Goal: Transaction & Acquisition: Purchase product/service

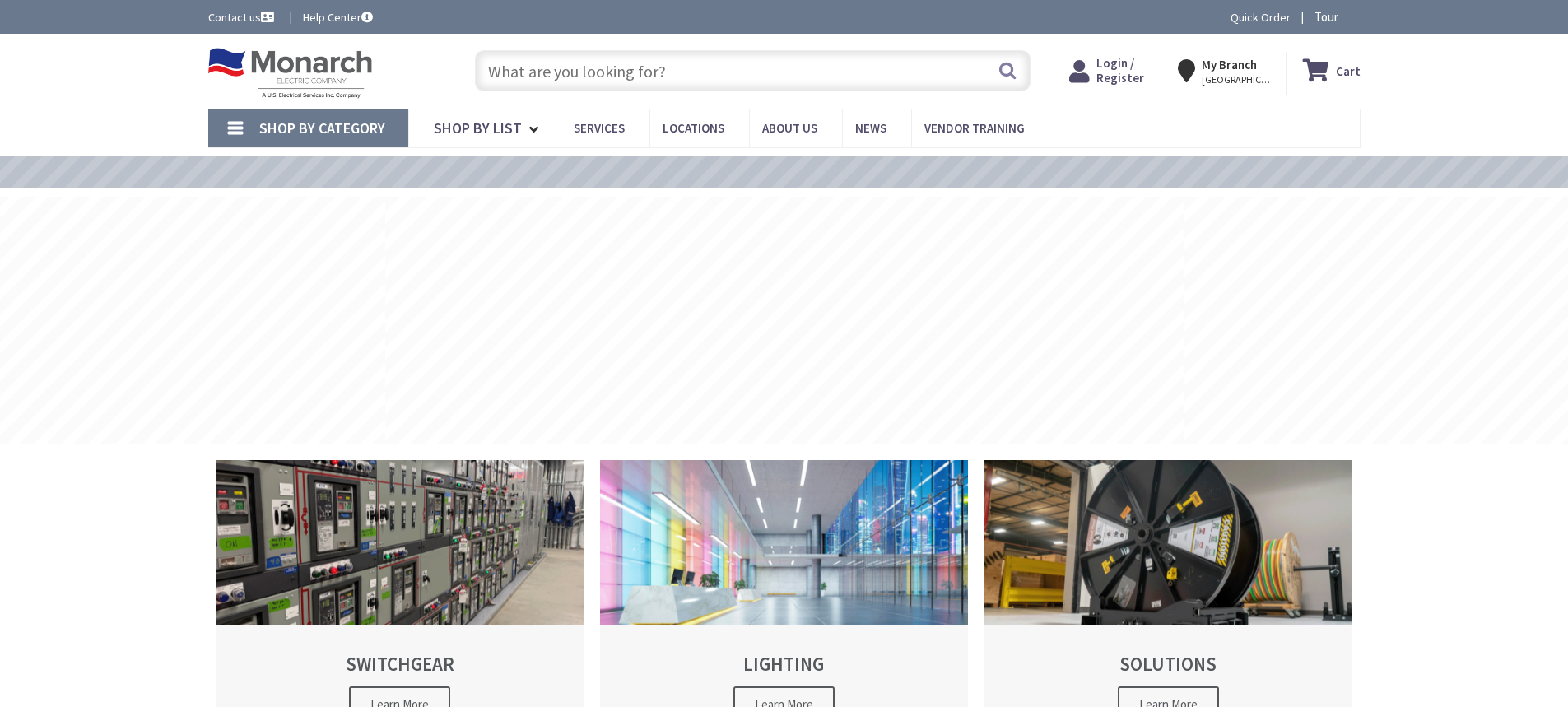
click at [516, 71] on input "text" at bounding box center [752, 71] width 555 height 41
type input "Stubble Rd, [GEOGRAPHIC_DATA], [GEOGRAPHIC_DATA] 20147, [GEOGRAPHIC_DATA]"
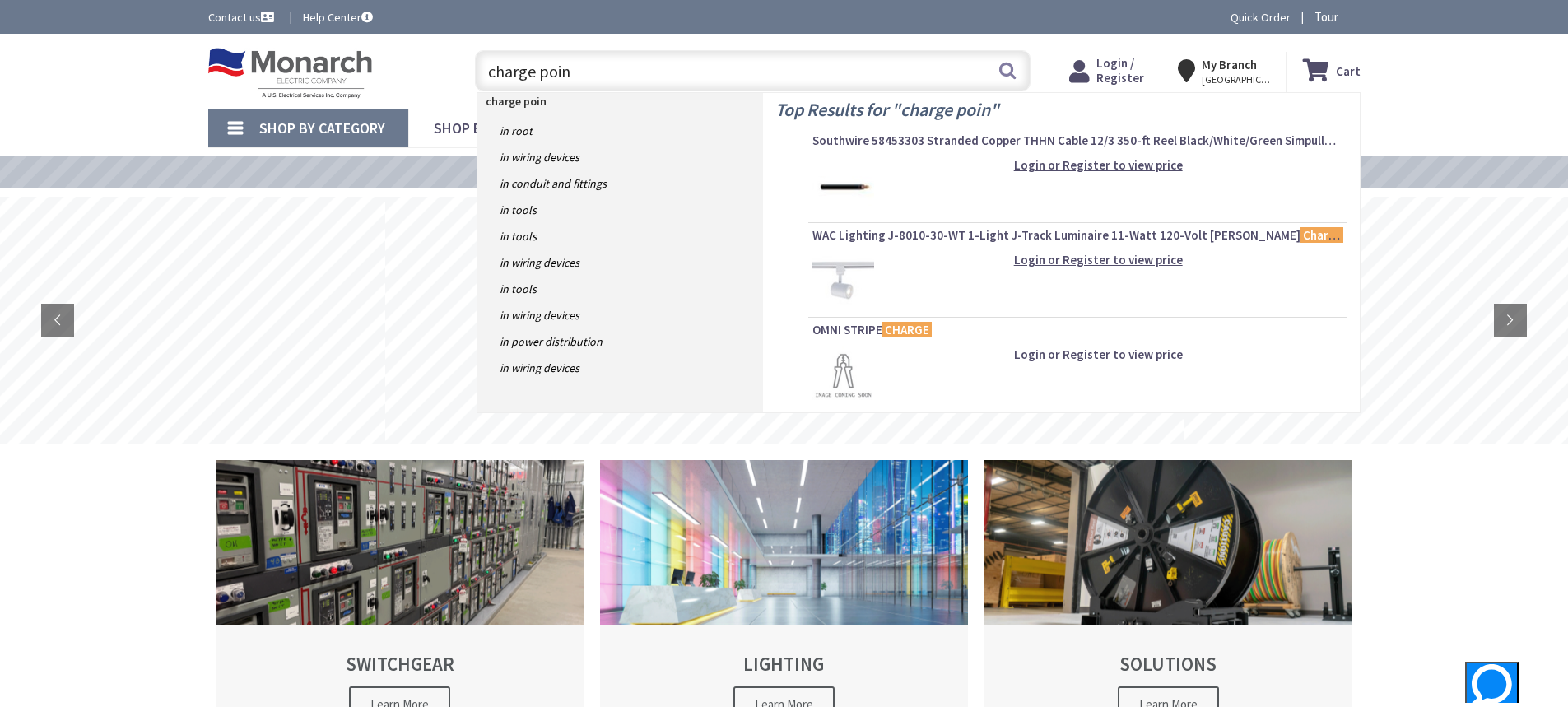
type input "charge point"
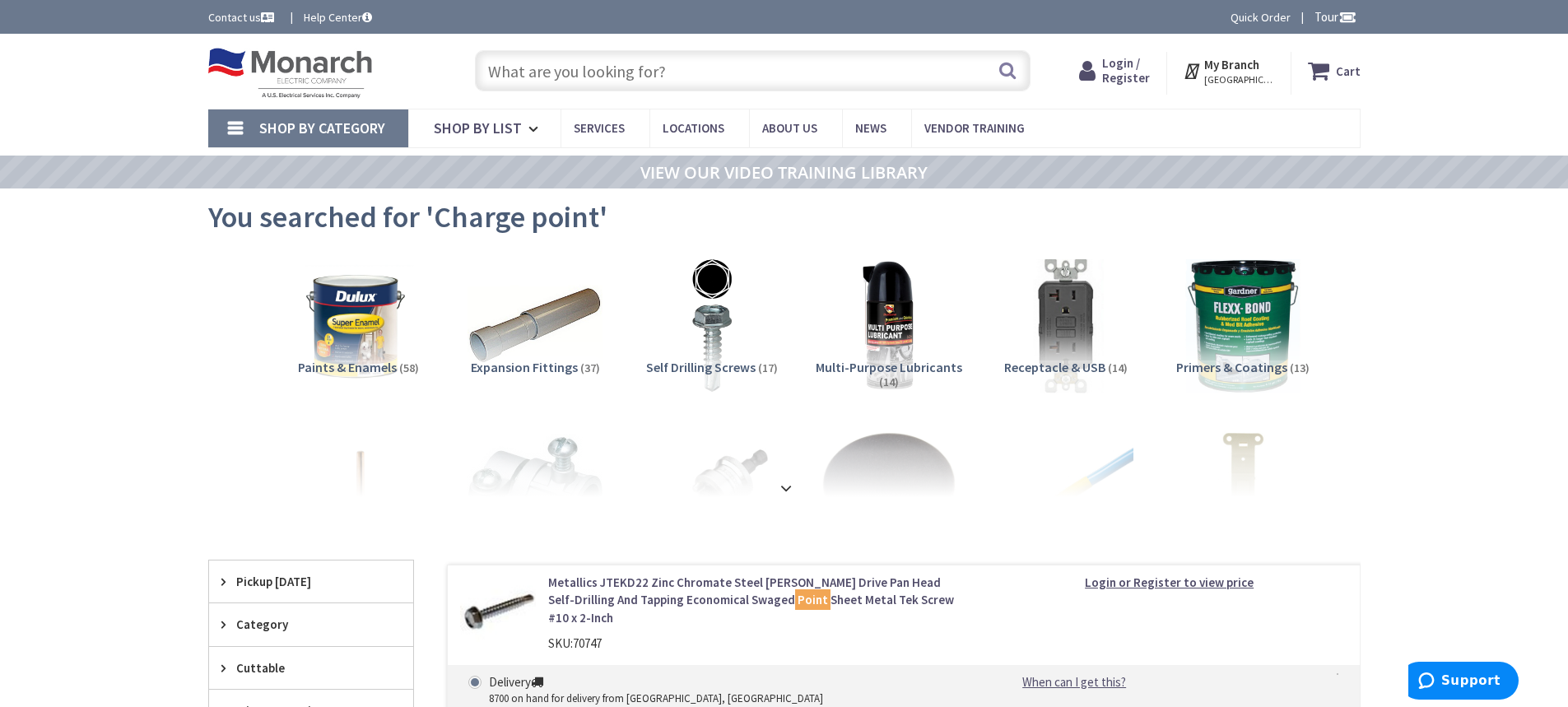
click at [596, 63] on input "text" at bounding box center [752, 71] width 555 height 41
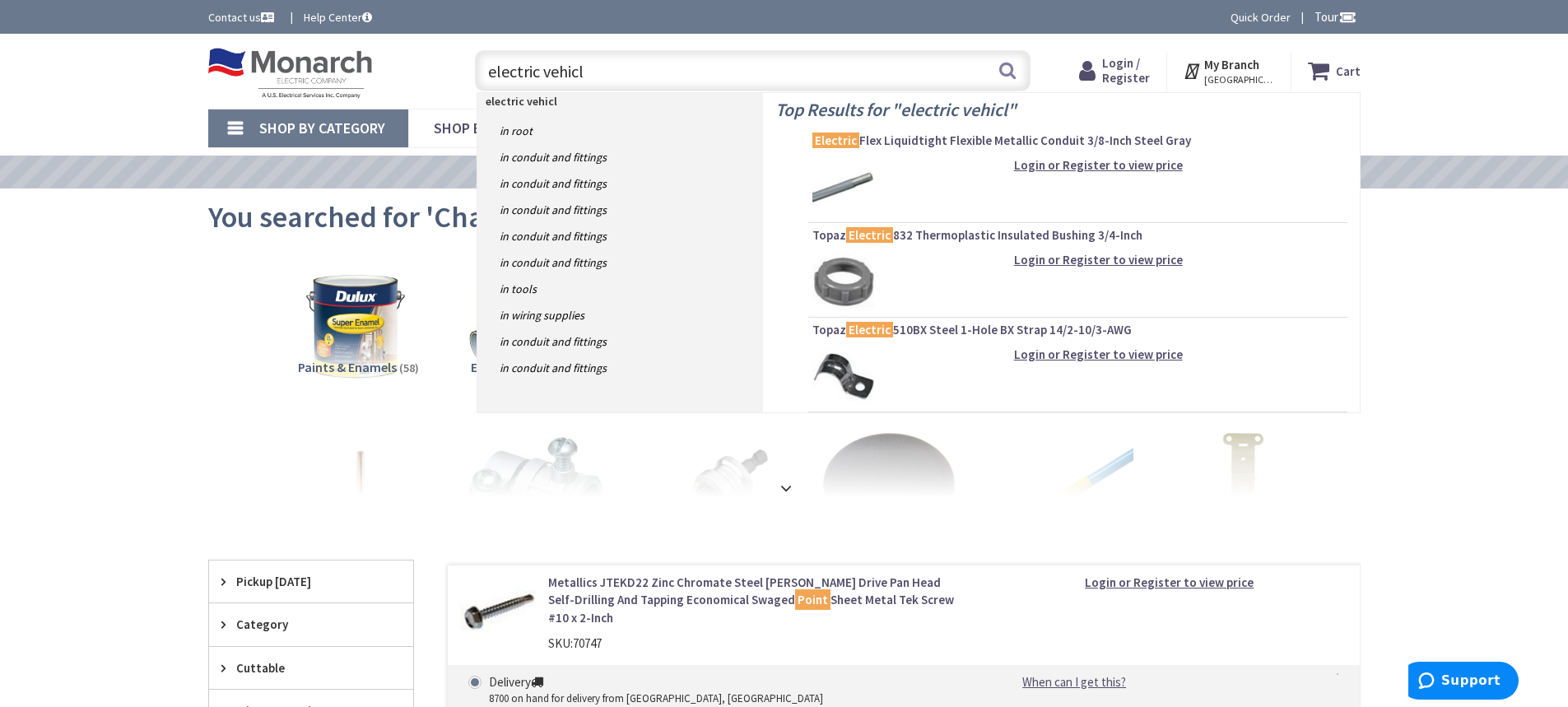
type input "electric vehicle"
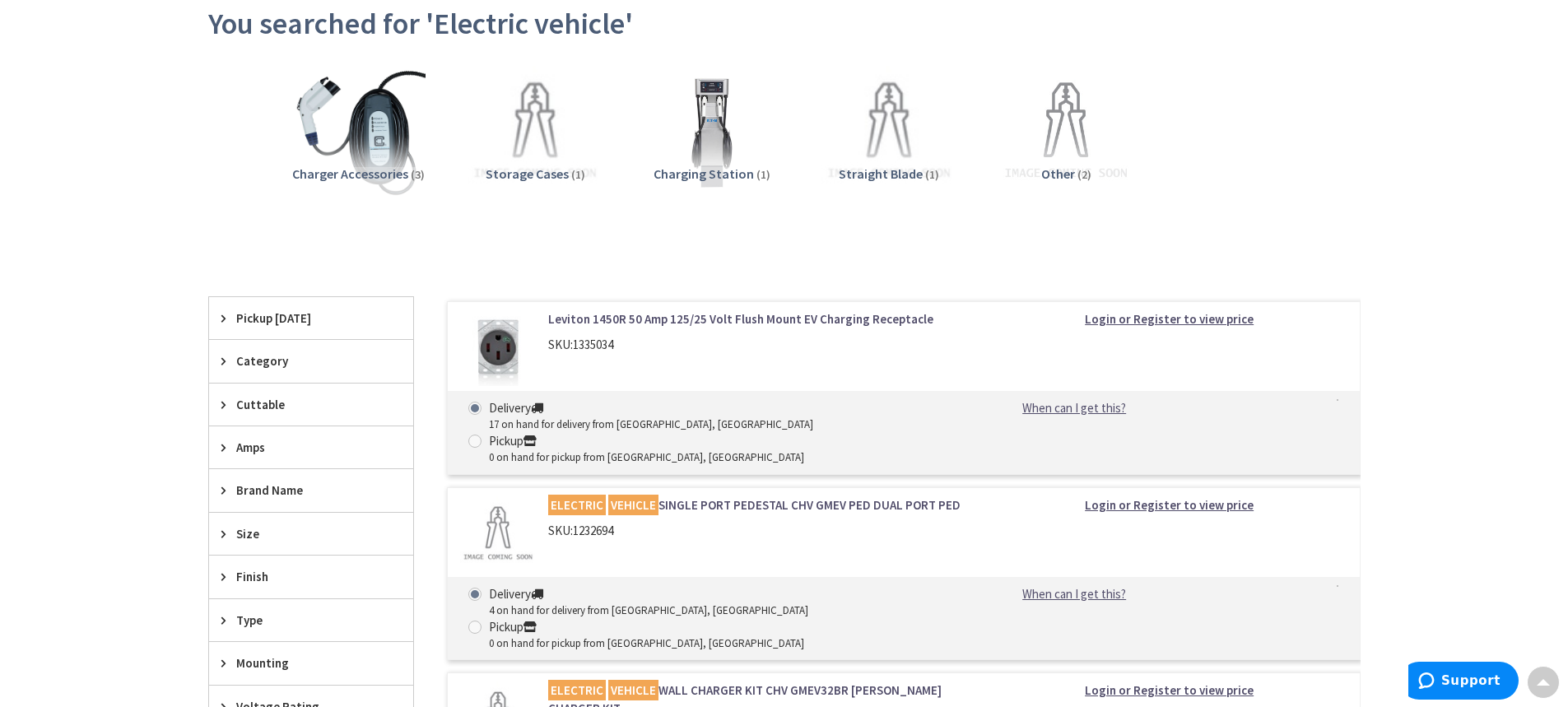
scroll to position [164, 0]
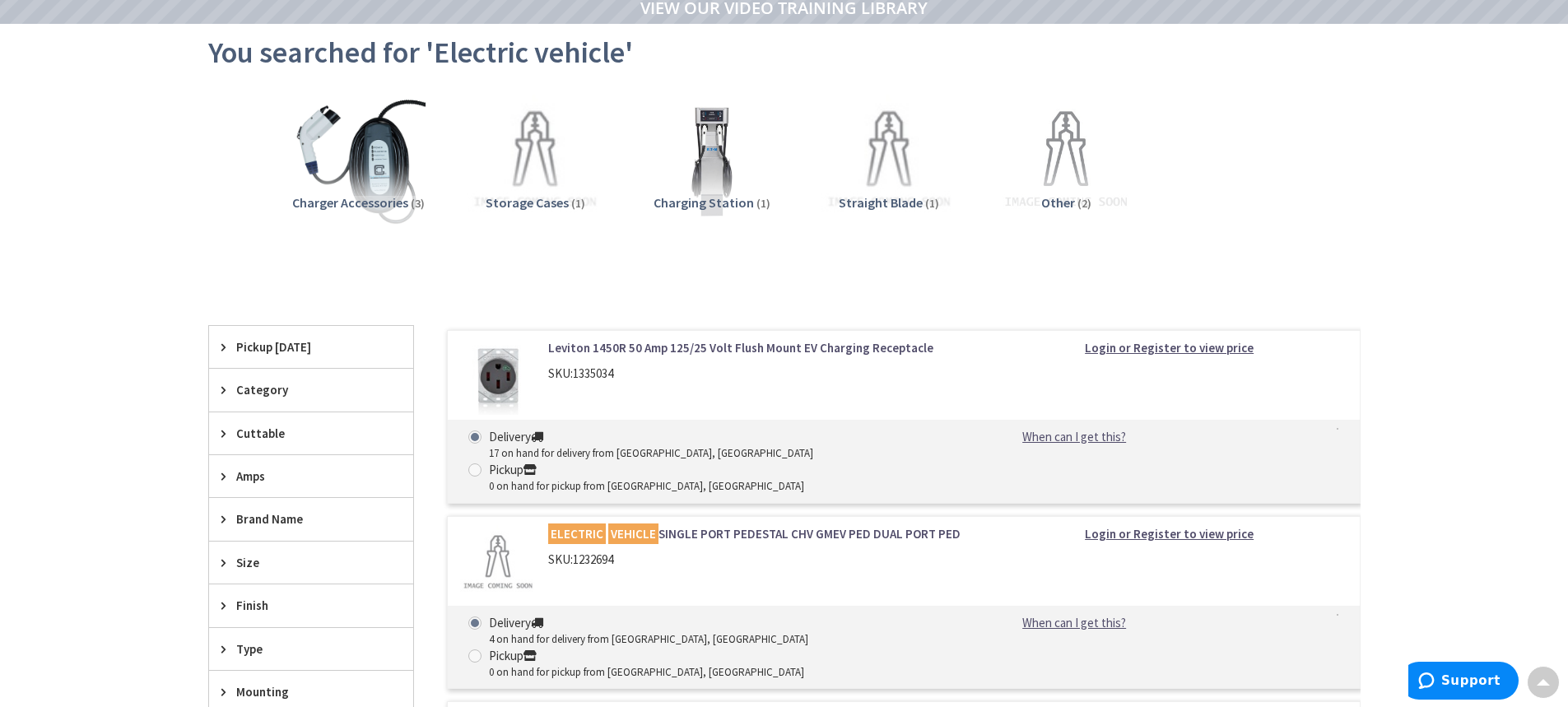
click at [714, 170] on img at bounding box center [712, 161] width 136 height 136
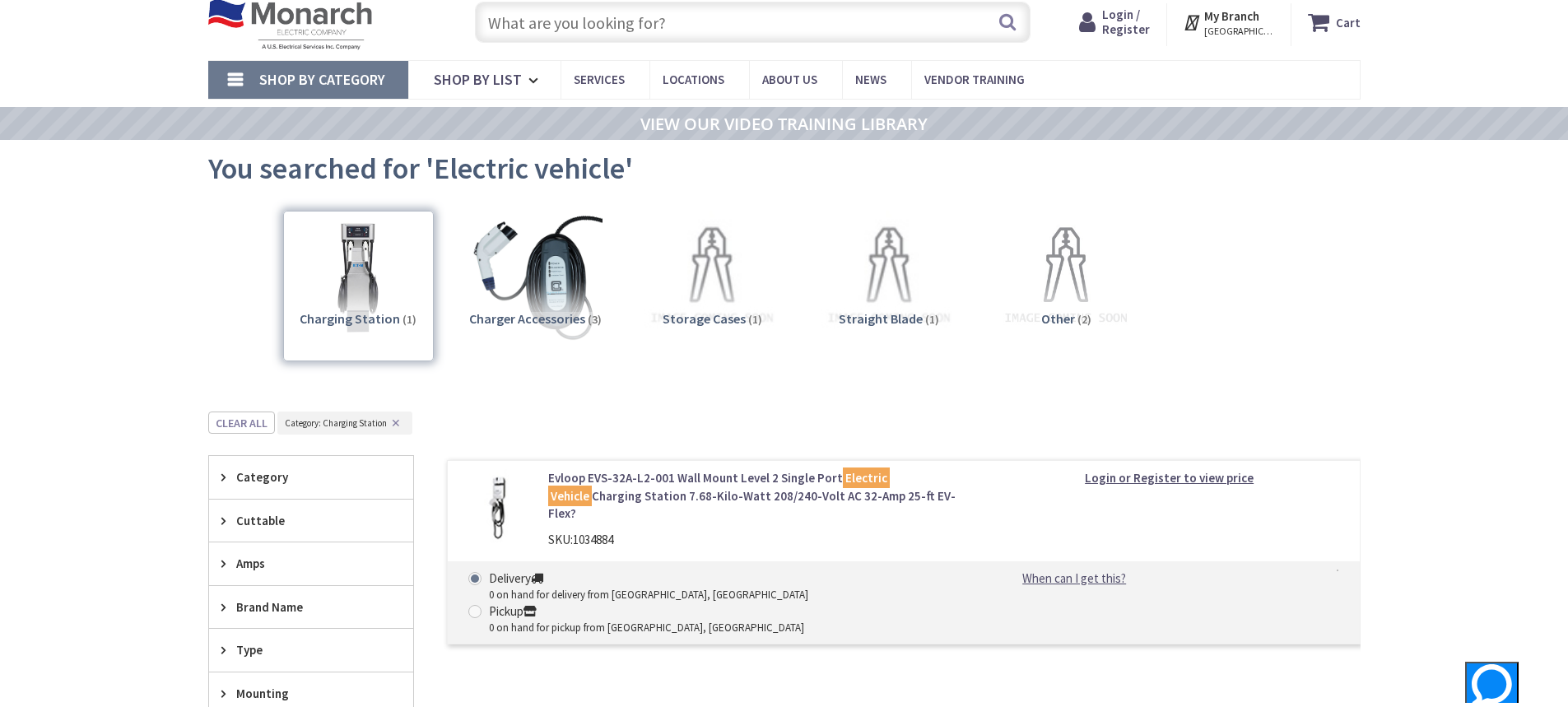
scroll to position [0, 0]
